Goal: Task Accomplishment & Management: Complete application form

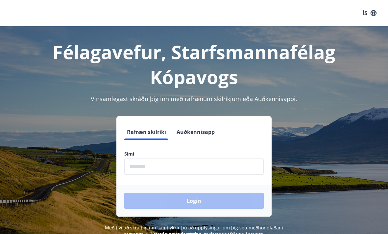
click at [228, 165] on input "phone" at bounding box center [193, 167] width 139 height 16
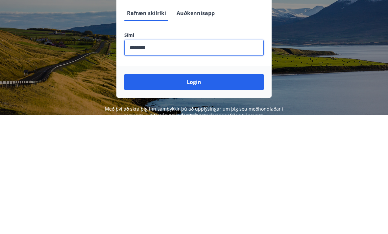
type input "********"
click at [228, 193] on button "Login" at bounding box center [193, 201] width 139 height 16
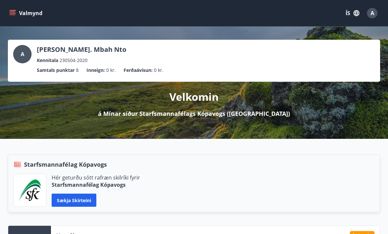
click at [13, 15] on icon "menu" at bounding box center [13, 14] width 6 height 1
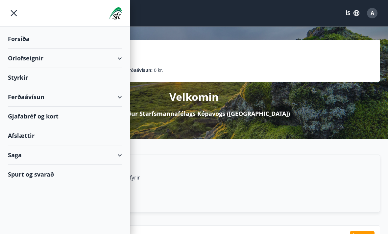
click at [17, 49] on div "Styrkir" at bounding box center [65, 38] width 114 height 19
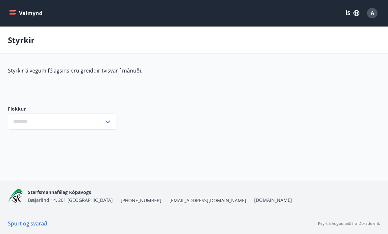
type input "***"
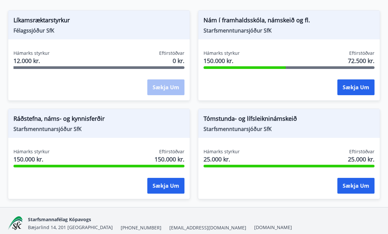
scroll to position [129, 0]
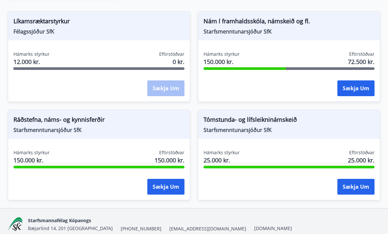
click at [331, 131] on span "Starfsmenntunarsjóður SfK" at bounding box center [288, 129] width 171 height 7
click at [366, 186] on button "Sækja um" at bounding box center [355, 187] width 37 height 16
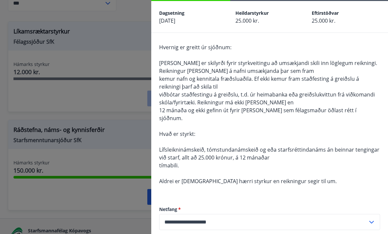
scroll to position [26, 0]
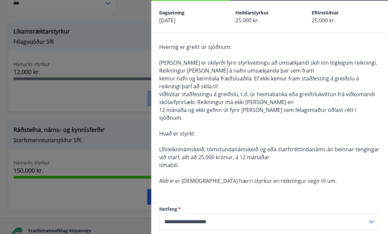
click at [128, 97] on div at bounding box center [194, 117] width 388 height 234
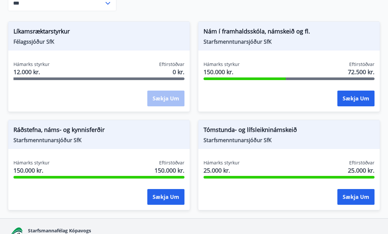
click at [361, 98] on button "Sækja um" at bounding box center [355, 99] width 37 height 16
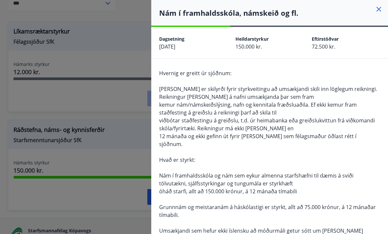
click at [119, 99] on div at bounding box center [194, 117] width 388 height 234
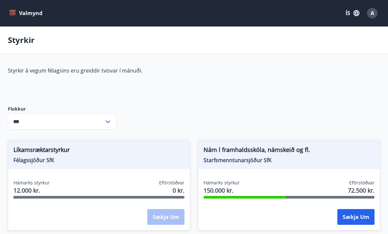
click at [375, 17] on div "A" at bounding box center [372, 13] width 11 height 11
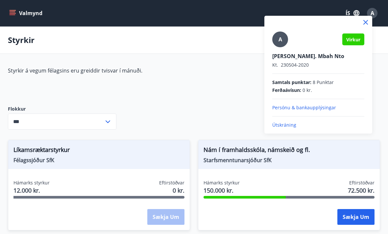
click at [82, 85] on div at bounding box center [194, 117] width 388 height 234
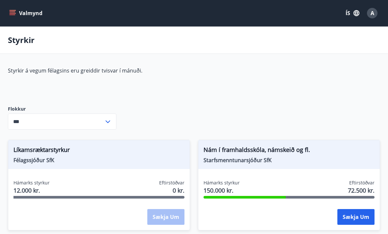
click at [15, 12] on icon "menu" at bounding box center [12, 13] width 7 height 7
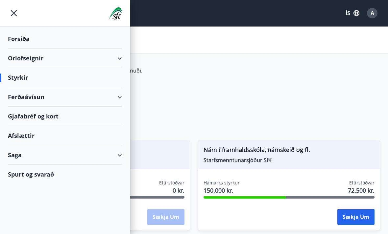
click at [48, 158] on div "Saga" at bounding box center [65, 155] width 114 height 19
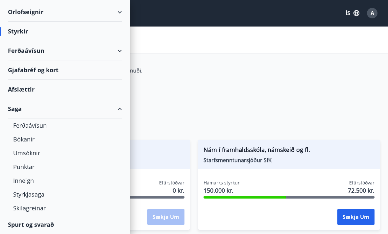
scroll to position [46, 0]
click at [36, 153] on div "Umsóknir" at bounding box center [64, 153] width 103 height 14
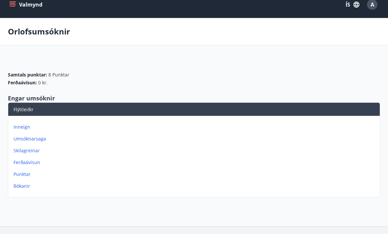
scroll to position [17, 0]
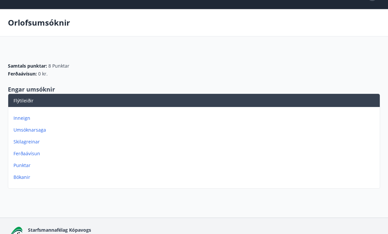
click at [23, 132] on p "Umsóknarsaga" at bounding box center [194, 130] width 363 height 7
